Goal: Task Accomplishment & Management: Manage account settings

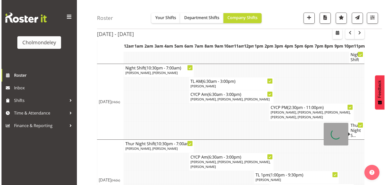
scroll to position [302, 0]
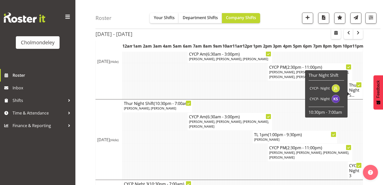
click at [356, 97] on h4 "Thur Night S..." at bounding box center [355, 89] width 12 height 15
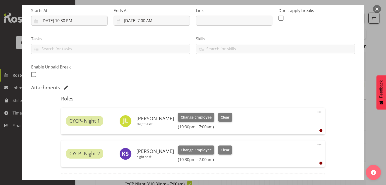
scroll to position [101, 0]
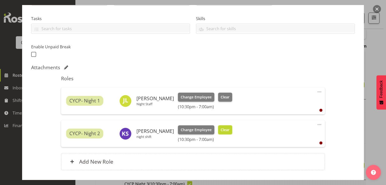
click at [229, 132] on button "Clear" at bounding box center [225, 129] width 14 height 9
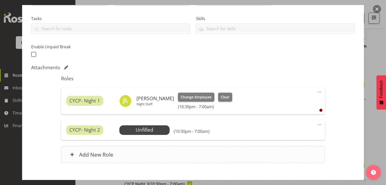
scroll to position [128, 0]
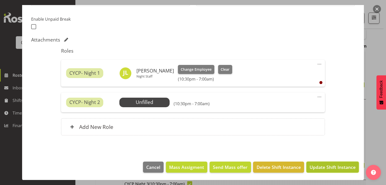
click at [317, 167] on span "Update Shift Instance" at bounding box center [333, 167] width 46 height 7
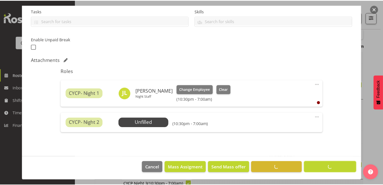
scroll to position [64, 0]
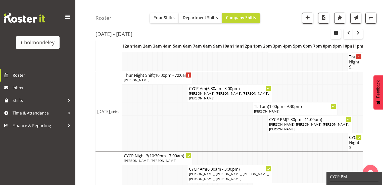
scroll to position [270, 0]
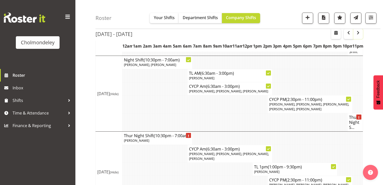
click at [360, 32] on span "button" at bounding box center [358, 33] width 6 height 6
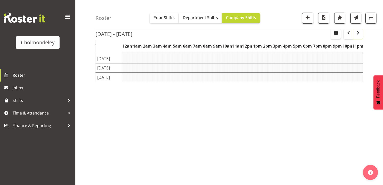
scroll to position [64, 0]
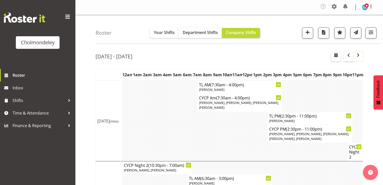
click at [360, 57] on span "button" at bounding box center [358, 55] width 6 height 6
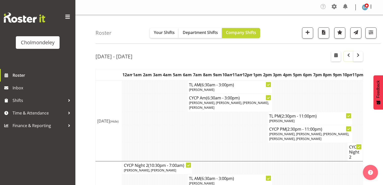
click at [348, 58] on span "button" at bounding box center [349, 55] width 6 height 6
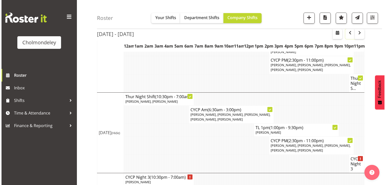
scroll to position [342, 0]
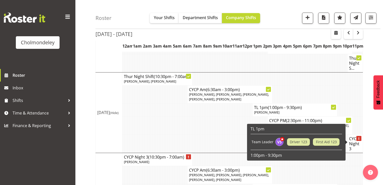
click at [358, 139] on h4 "CYCP Night 3" at bounding box center [355, 143] width 12 height 15
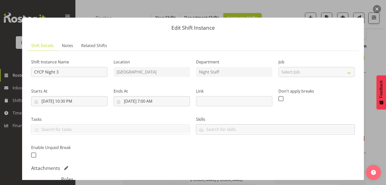
scroll to position [80, 0]
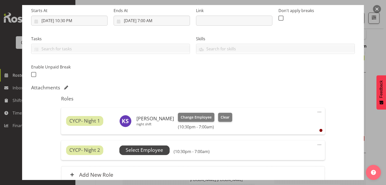
click at [140, 150] on span "Select Employee" at bounding box center [144, 149] width 37 height 7
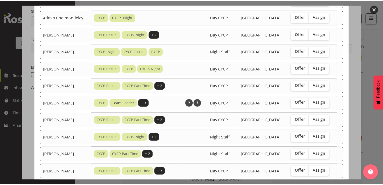
scroll to position [0, 0]
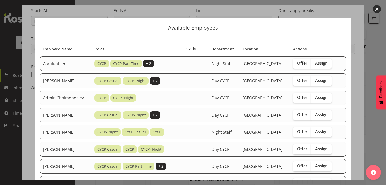
click at [377, 12] on button "button" at bounding box center [377, 9] width 8 height 8
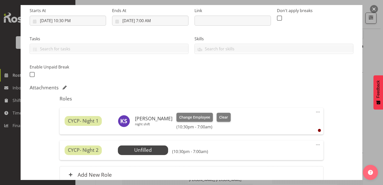
click at [375, 8] on button "button" at bounding box center [374, 9] width 8 height 8
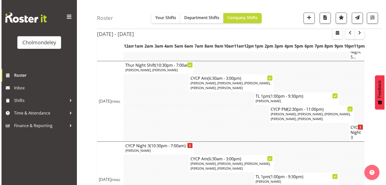
scroll to position [394, 0]
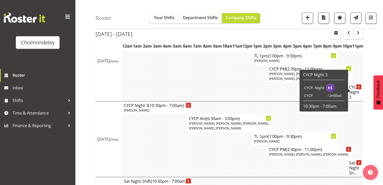
click at [357, 89] on h4 "CYCP Night 3" at bounding box center [355, 91] width 12 height 15
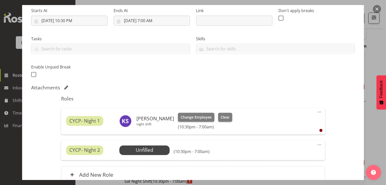
scroll to position [128, 0]
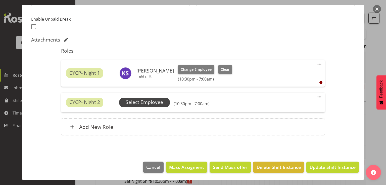
click at [149, 102] on span "Select Employee" at bounding box center [144, 102] width 37 height 7
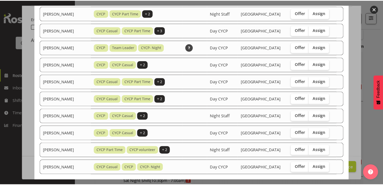
scroll to position [249, 0]
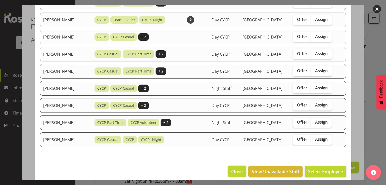
click at [236, 166] on button "Close" at bounding box center [237, 171] width 18 height 11
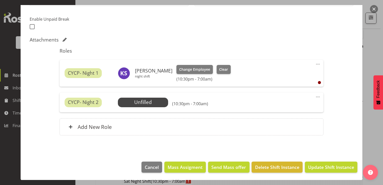
click at [316, 96] on span at bounding box center [318, 97] width 6 height 6
click at [298, 125] on link "Delete" at bounding box center [297, 126] width 48 height 9
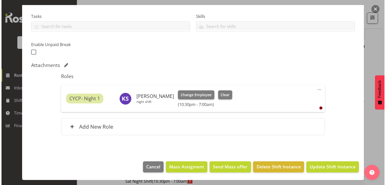
scroll to position [103, 0]
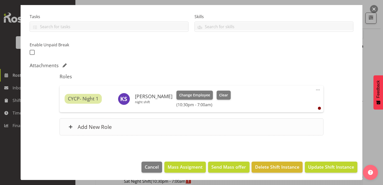
click at [146, 124] on div "Add New Role" at bounding box center [192, 126] width 264 height 17
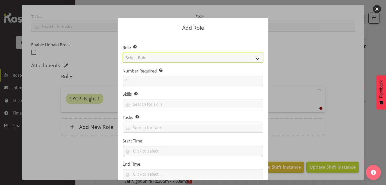
click at [171, 56] on select "Select Role Awhi Team CYCP CYCP Casual CYCP Part Time CYCP volunteer CYCP- Nigh…" at bounding box center [193, 58] width 141 height 10
select select "209"
click at [123, 53] on select "Select Role Awhi Team CYCP CYCP Casual CYCP Part Time CYCP volunteer CYCP- Nigh…" at bounding box center [193, 58] width 141 height 10
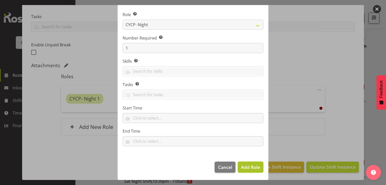
click at [246, 167] on span "Add Role" at bounding box center [250, 167] width 19 height 6
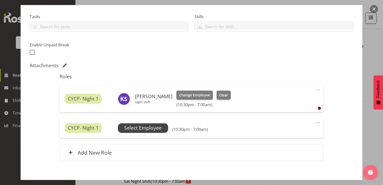
click at [151, 130] on span "Select Employee" at bounding box center [142, 127] width 37 height 7
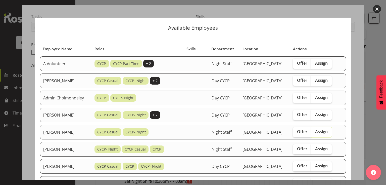
click at [315, 131] on input "Assign" at bounding box center [312, 131] width 3 height 3
checkbox input "true"
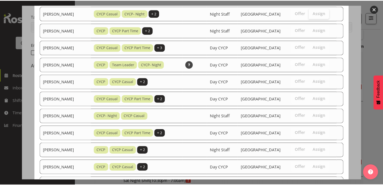
scroll to position [283, 0]
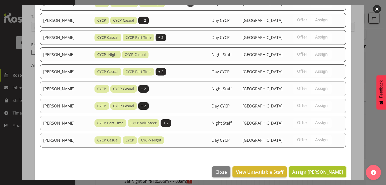
click at [320, 169] on span "Assign [PERSON_NAME]" at bounding box center [317, 172] width 51 height 6
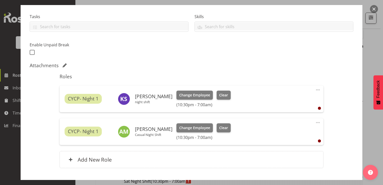
scroll to position [135, 0]
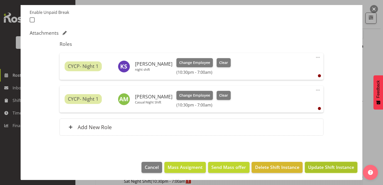
click at [320, 168] on span "Update Shift Instance" at bounding box center [331, 167] width 46 height 7
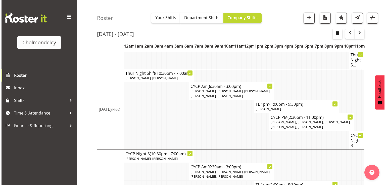
scroll to position [414, 0]
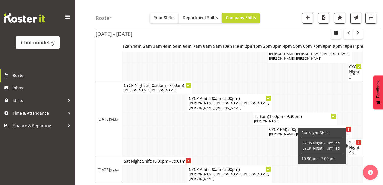
click at [359, 144] on h4 "Sat Night Sh..." at bounding box center [355, 147] width 12 height 15
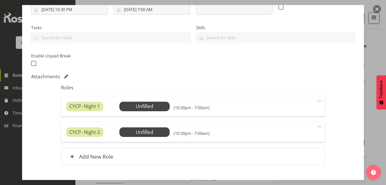
scroll to position [104, 0]
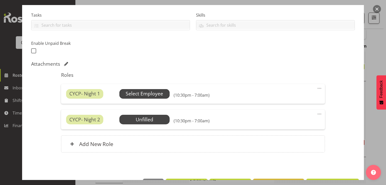
click at [156, 93] on span "Select Employee" at bounding box center [144, 93] width 37 height 7
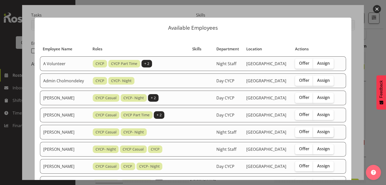
click at [321, 134] on span "Assign" at bounding box center [323, 131] width 13 height 5
click at [317, 133] on input "Assign" at bounding box center [314, 131] width 3 height 3
checkbox input "true"
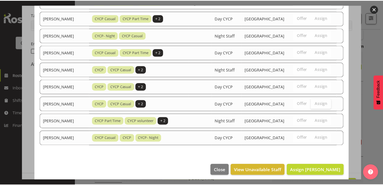
scroll to position [346, 0]
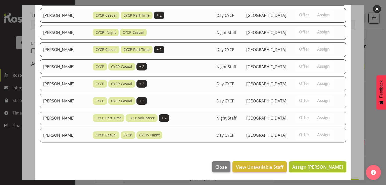
click at [308, 167] on span "Assign [PERSON_NAME]" at bounding box center [317, 167] width 51 height 6
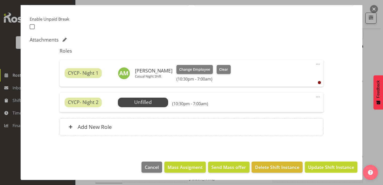
click at [308, 167] on span "Update Shift Instance" at bounding box center [331, 167] width 46 height 7
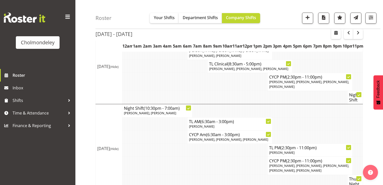
scroll to position [241, 0]
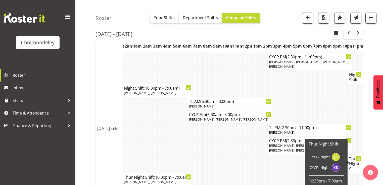
click at [359, 161] on h4 "Thur Night S..." at bounding box center [355, 163] width 12 height 15
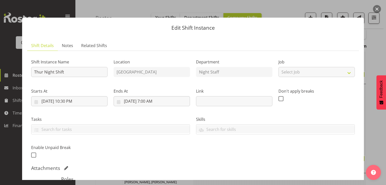
click at [379, 10] on button "button" at bounding box center [377, 9] width 8 height 8
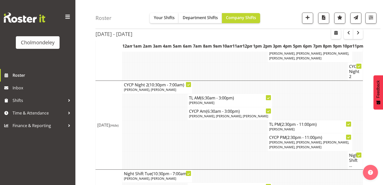
scroll to position [20, 0]
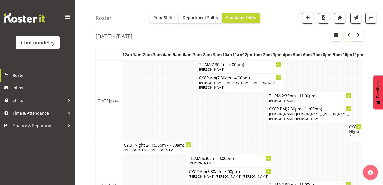
click at [350, 36] on span "button" at bounding box center [349, 35] width 6 height 6
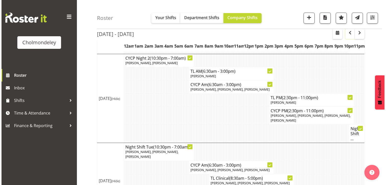
scroll to position [108, 0]
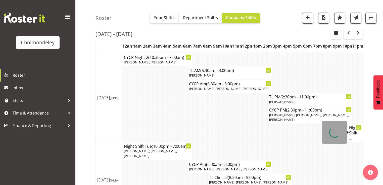
click at [354, 133] on h4 "Night Shift ..." at bounding box center [355, 132] width 12 height 15
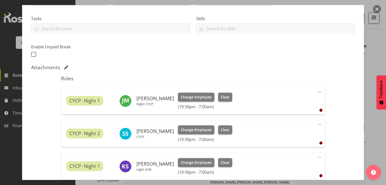
scroll to position [141, 0]
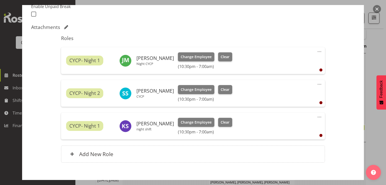
click at [318, 117] on span at bounding box center [320, 117] width 6 height 6
click at [299, 147] on link "Delete" at bounding box center [298, 147] width 48 height 9
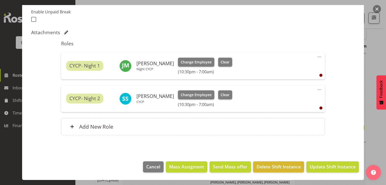
scroll to position [135, 0]
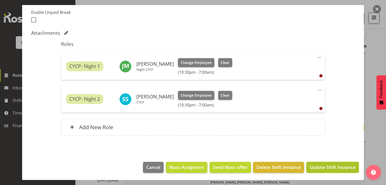
click at [324, 170] on span "Update Shift Instance" at bounding box center [333, 167] width 46 height 7
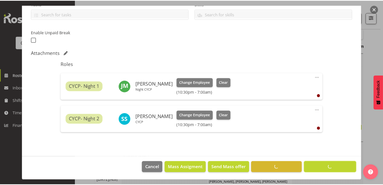
scroll to position [64, 0]
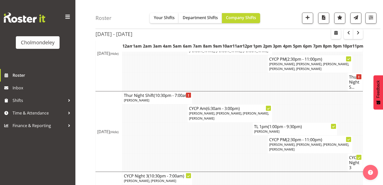
scroll to position [265, 0]
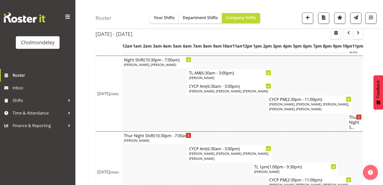
click at [348, 32] on span "button" at bounding box center [349, 33] width 6 height 6
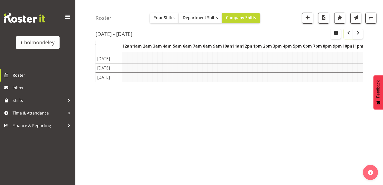
scroll to position [64, 0]
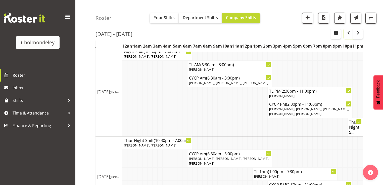
scroll to position [365, 0]
